Goal: Task Accomplishment & Management: Use online tool/utility

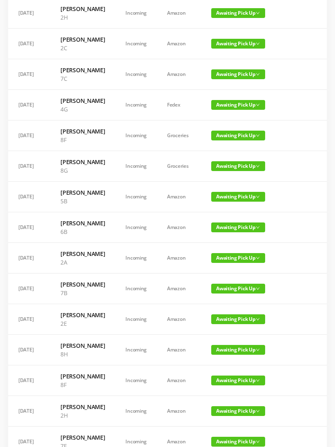
scroll to position [172, 0]
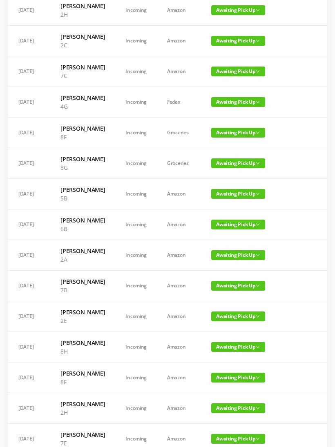
click at [225, 138] on span "Awaiting Pick Up" at bounding box center [238, 133] width 54 height 10
click at [224, 208] on link "Picked Up" at bounding box center [226, 208] width 53 height 13
click at [219, 199] on span "Awaiting Pick Up" at bounding box center [238, 194] width 54 height 10
click at [219, 288] on link "Picked Up" at bounding box center [226, 287] width 53 height 13
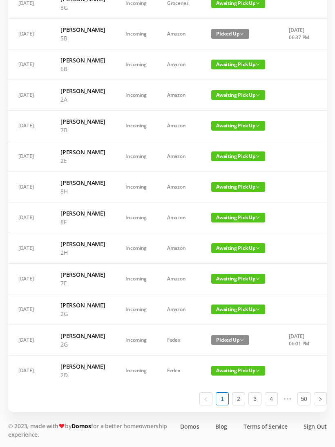
scroll to position [434, 0]
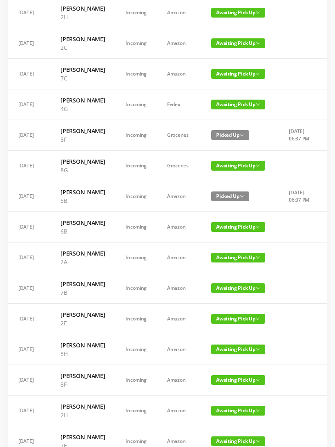
scroll to position [171, 0]
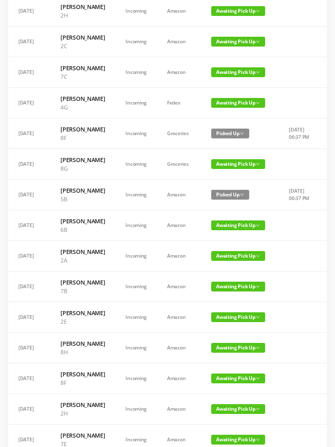
click at [223, 292] on span "Awaiting Pick Up" at bounding box center [238, 287] width 54 height 10
click at [219, 399] on link "Picked Up" at bounding box center [226, 397] width 53 height 13
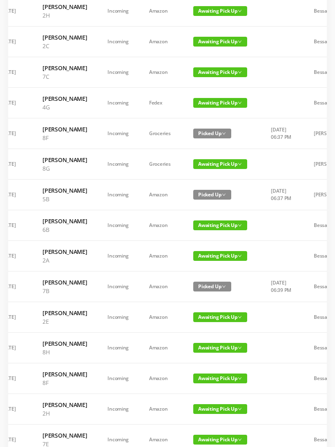
scroll to position [0, 23]
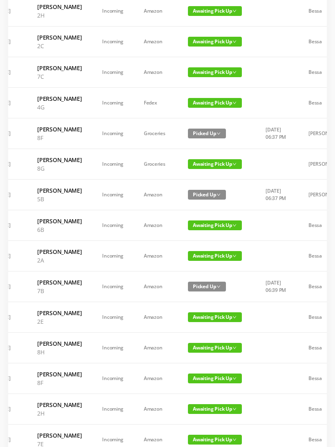
click at [207, 322] on span "Awaiting Pick Up" at bounding box center [215, 318] width 54 height 10
click at [197, 435] on link "Picked Up" at bounding box center [203, 436] width 53 height 13
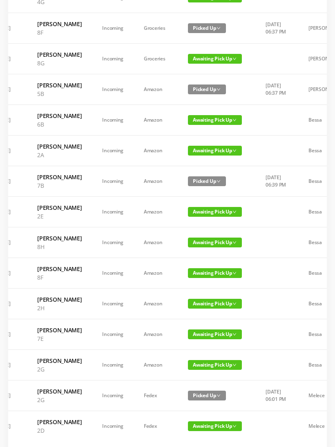
scroll to position [277, 0]
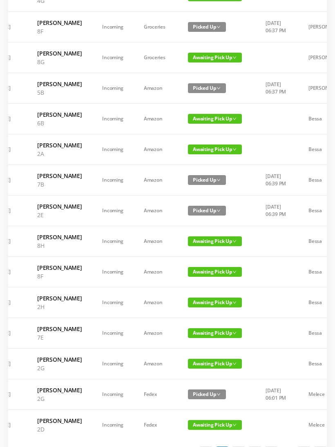
click at [200, 277] on span "Awaiting Pick Up" at bounding box center [215, 272] width 54 height 10
click at [197, 410] on link "Picked Up" at bounding box center [203, 408] width 53 height 13
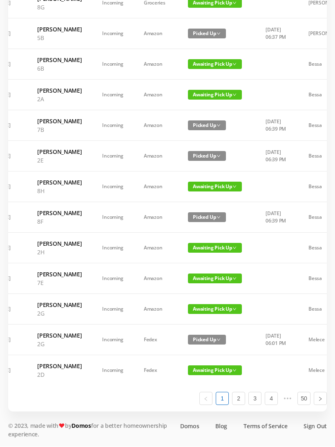
scroll to position [425, 0]
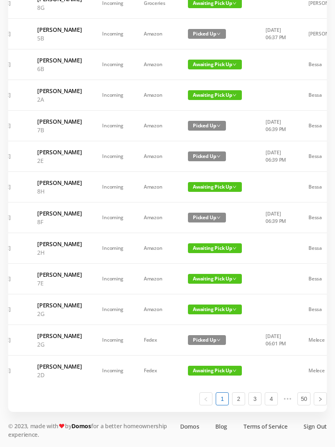
click at [207, 284] on span "Awaiting Pick Up" at bounding box center [215, 279] width 54 height 10
click at [199, 426] on link "Picked Up" at bounding box center [203, 432] width 53 height 13
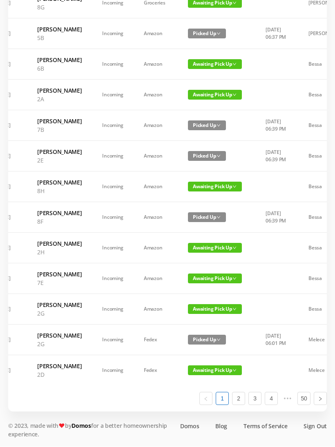
scroll to position [472, 0]
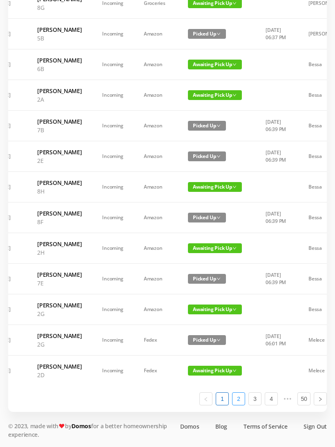
click at [237, 405] on link "2" at bounding box center [239, 399] width 12 height 12
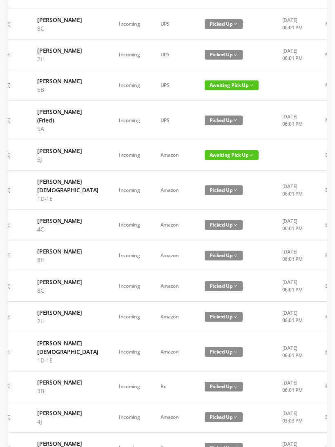
scroll to position [95, 0]
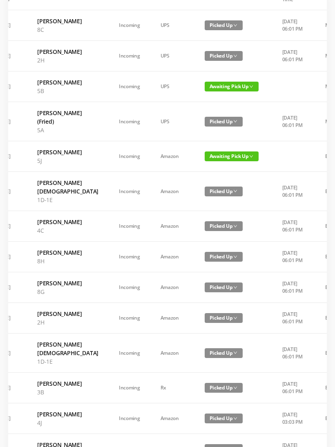
click at [205, 92] on span "Awaiting Pick Up" at bounding box center [232, 87] width 54 height 10
click at [199, 134] on link "Picked Up" at bounding box center [209, 136] width 53 height 13
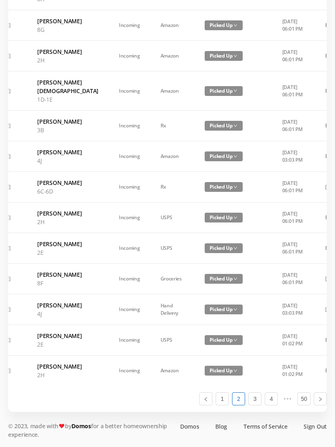
scroll to position [454, 0]
click at [255, 405] on link "3" at bounding box center [255, 399] width 12 height 12
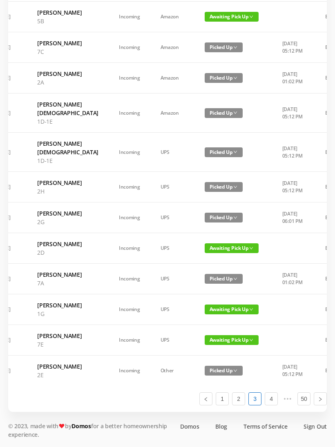
click at [205, 345] on span "Awaiting Pick Up" at bounding box center [232, 341] width 54 height 10
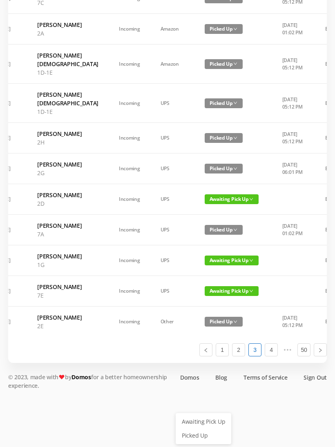
click at [196, 429] on link "Picked Up" at bounding box center [203, 435] width 53 height 13
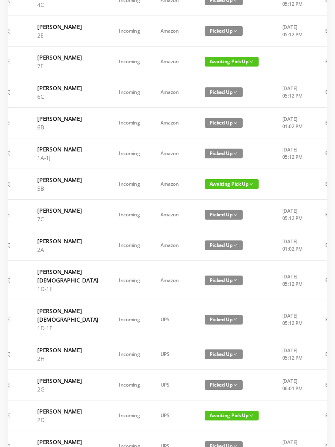
scroll to position [177, 0]
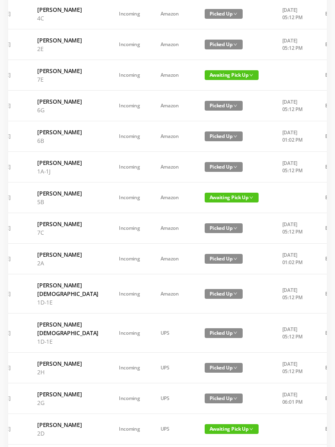
click at [205, 203] on span "Awaiting Pick Up" at bounding box center [232, 198] width 54 height 10
click at [201, 282] on link "Picked Up" at bounding box center [203, 282] width 53 height 13
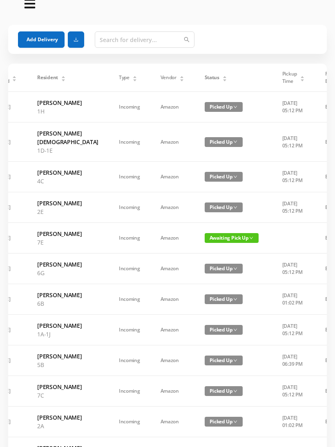
scroll to position [0, 0]
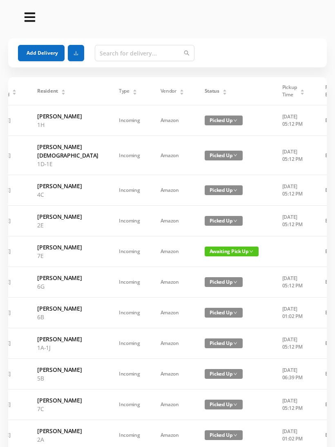
click at [205, 257] on span "Awaiting Pick Up" at bounding box center [232, 252] width 54 height 10
click at [199, 306] on link "Picked Up" at bounding box center [203, 310] width 53 height 13
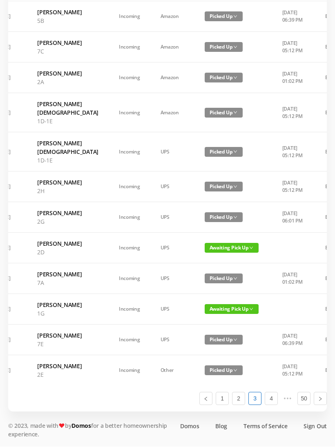
scroll to position [472, 0]
click at [273, 405] on link "4" at bounding box center [271, 399] width 12 height 12
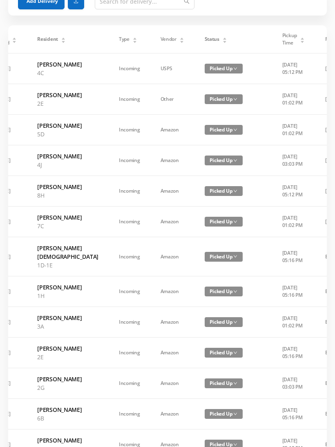
scroll to position [0, 0]
